Goal: Navigation & Orientation: Go to known website

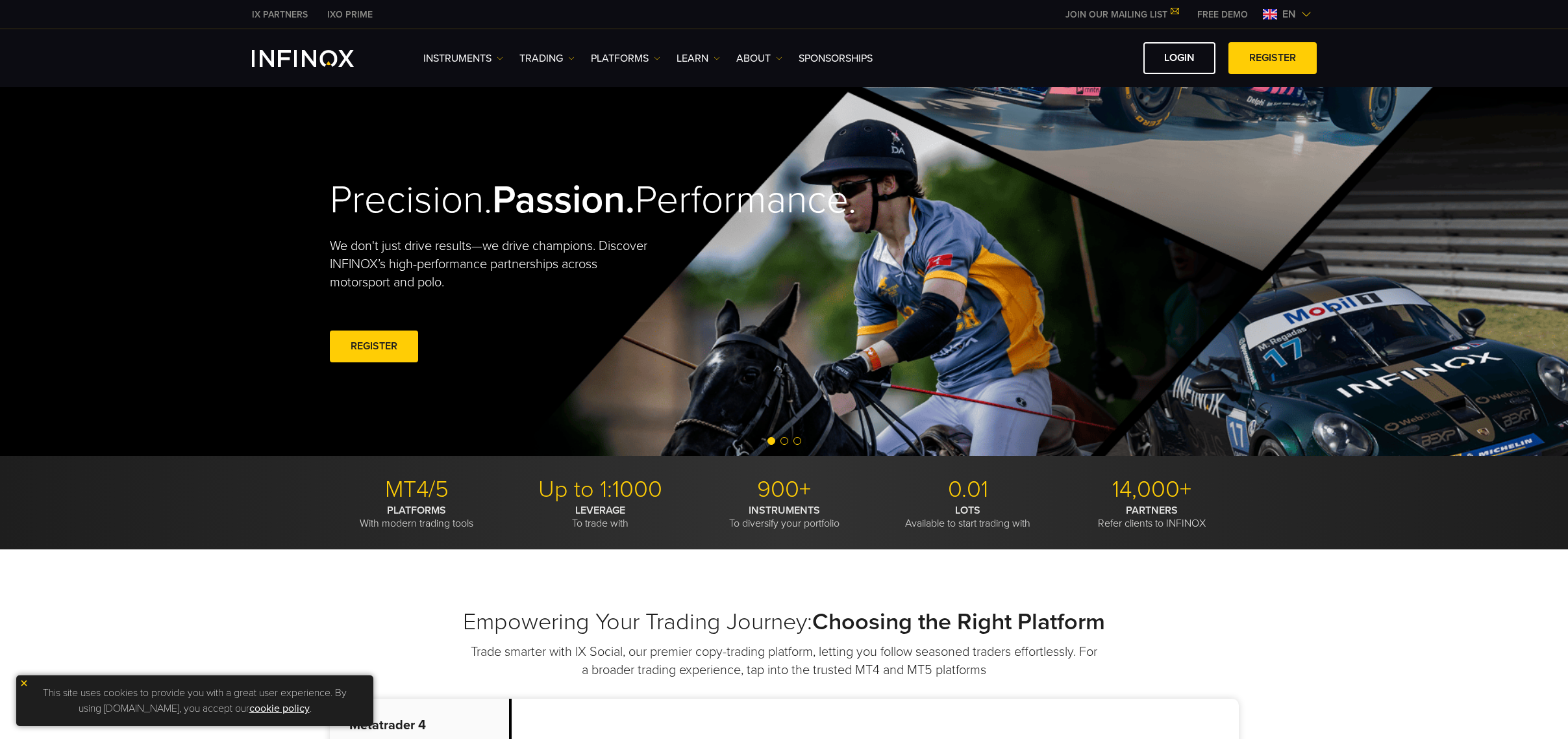
click at [1305, 11] on img at bounding box center [1307, 14] width 11 height 11
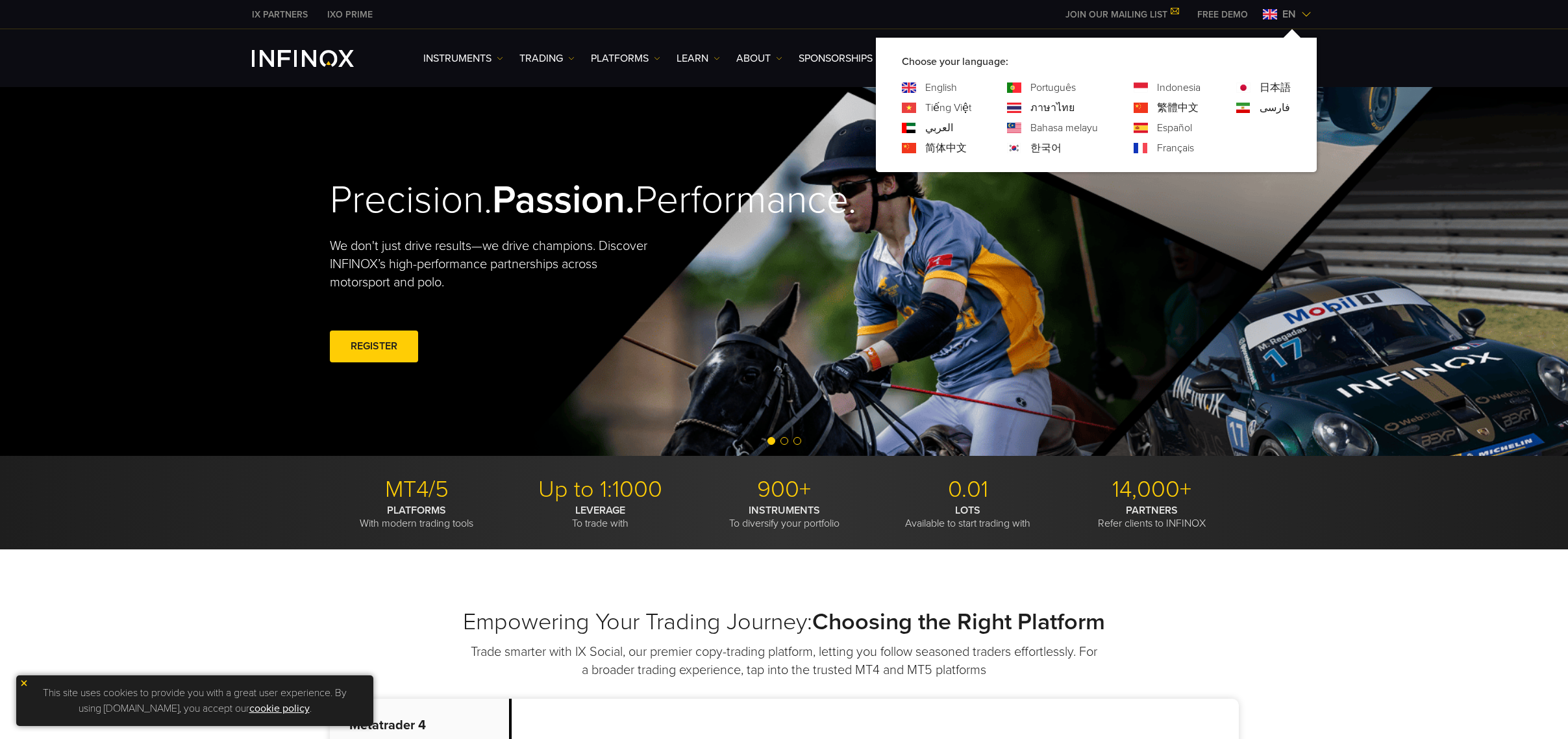
click at [1164, 103] on link "繁體中文" at bounding box center [1177, 107] width 42 height 15
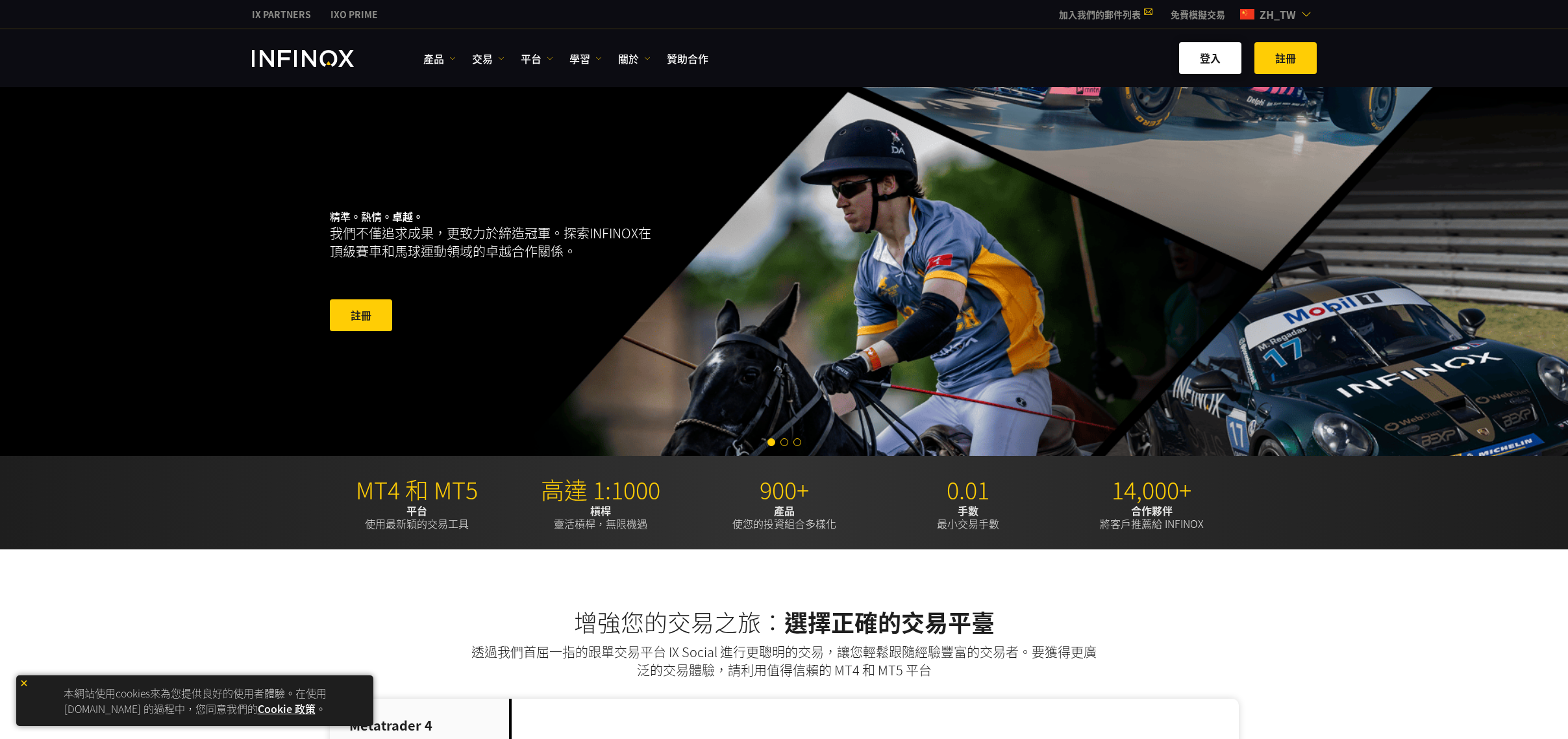
click at [1210, 52] on link "登入" at bounding box center [1210, 58] width 62 height 32
